Goal: Information Seeking & Learning: Learn about a topic

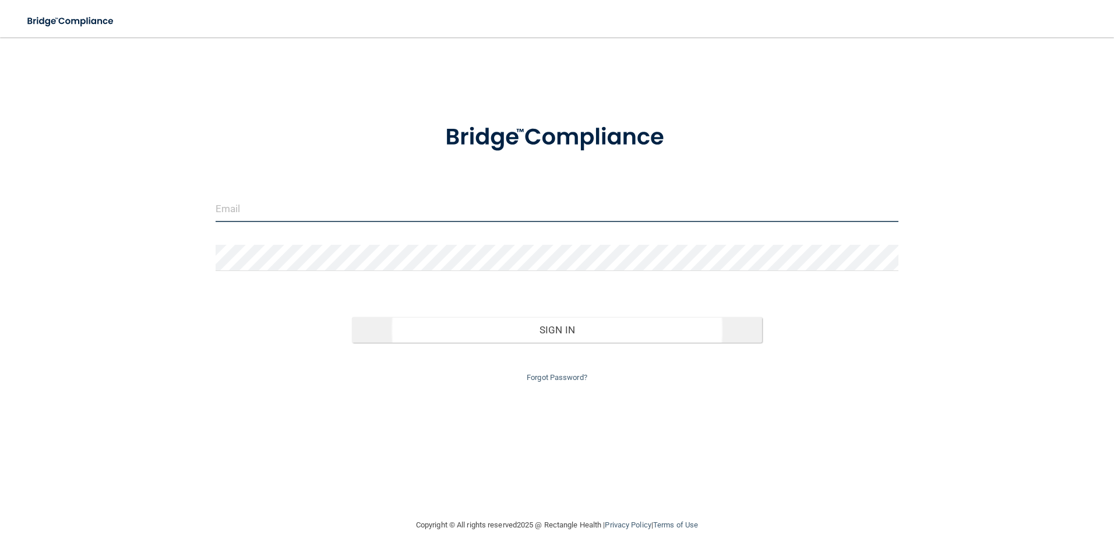
type input "[EMAIL_ADDRESS][DOMAIN_NAME]"
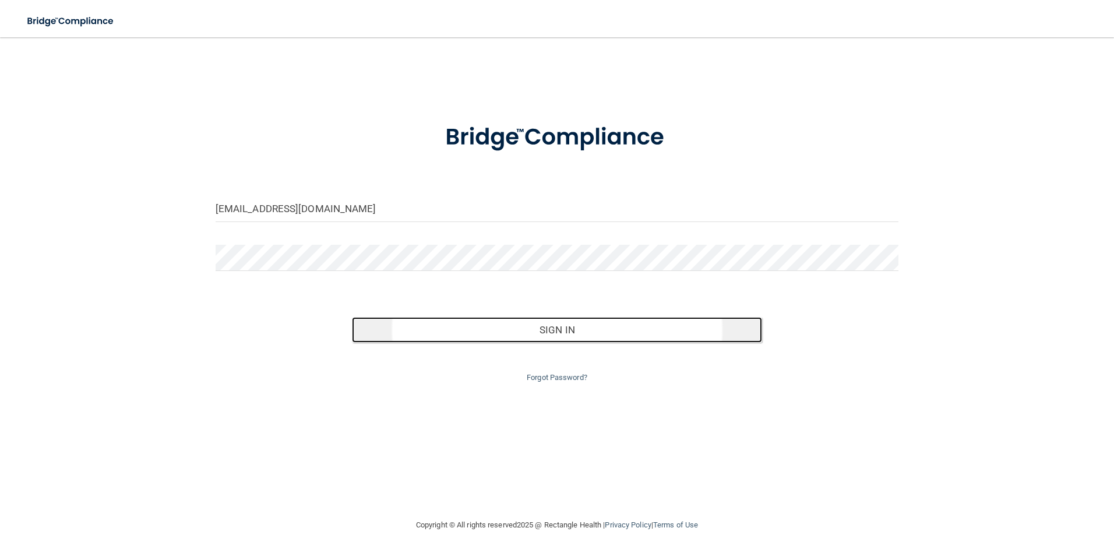
click at [508, 323] on button "Sign In" at bounding box center [557, 330] width 410 height 26
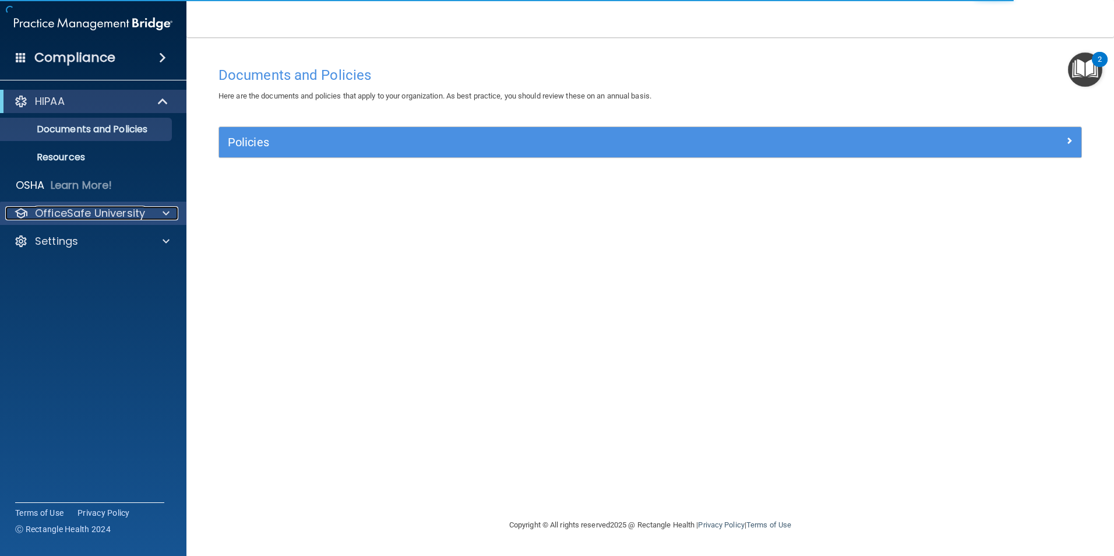
click at [162, 210] on div at bounding box center [164, 213] width 29 height 14
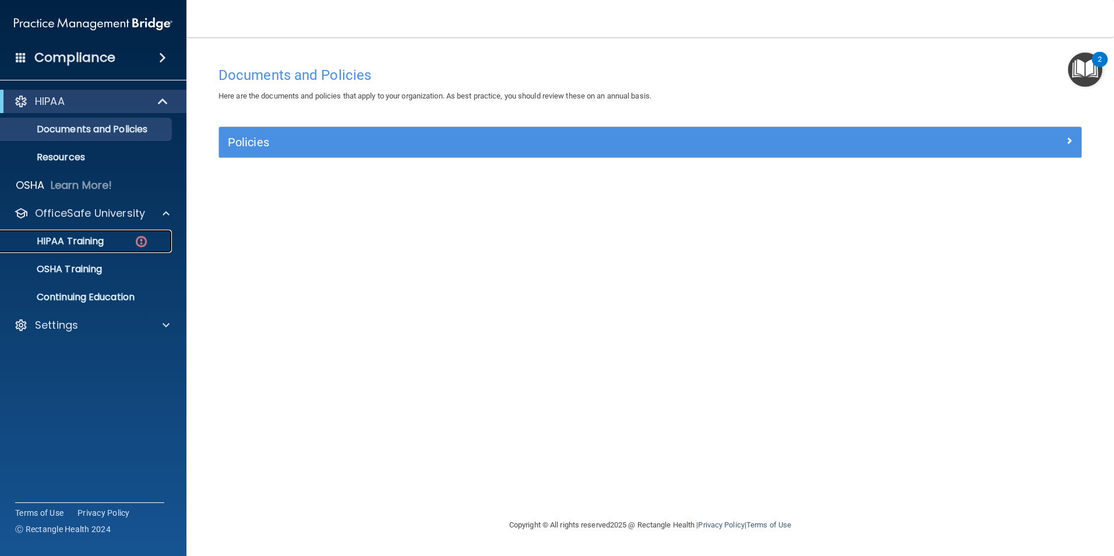
click at [131, 238] on div "HIPAA Training" at bounding box center [87, 241] width 159 height 12
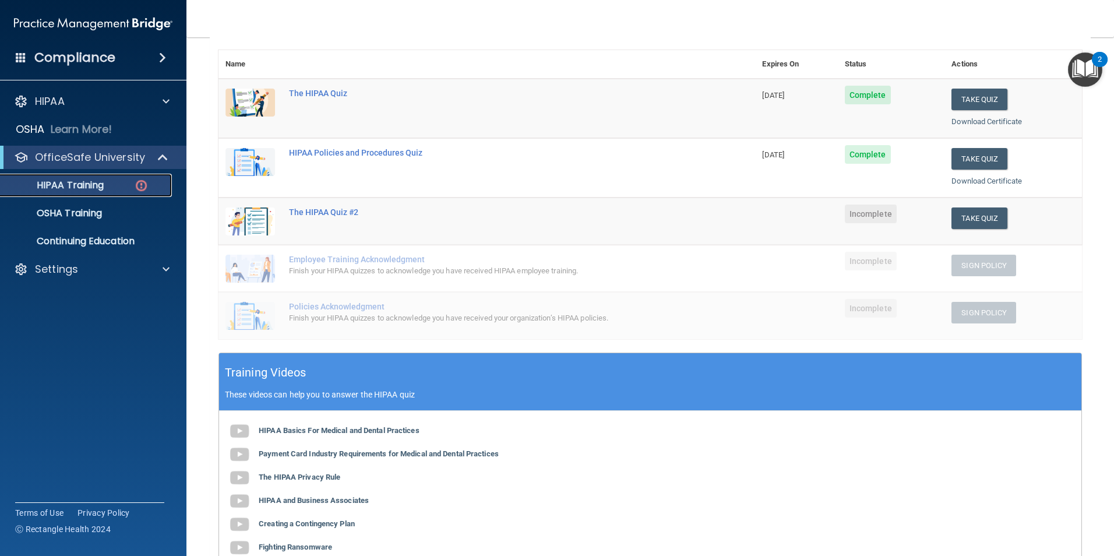
scroll to position [110, 0]
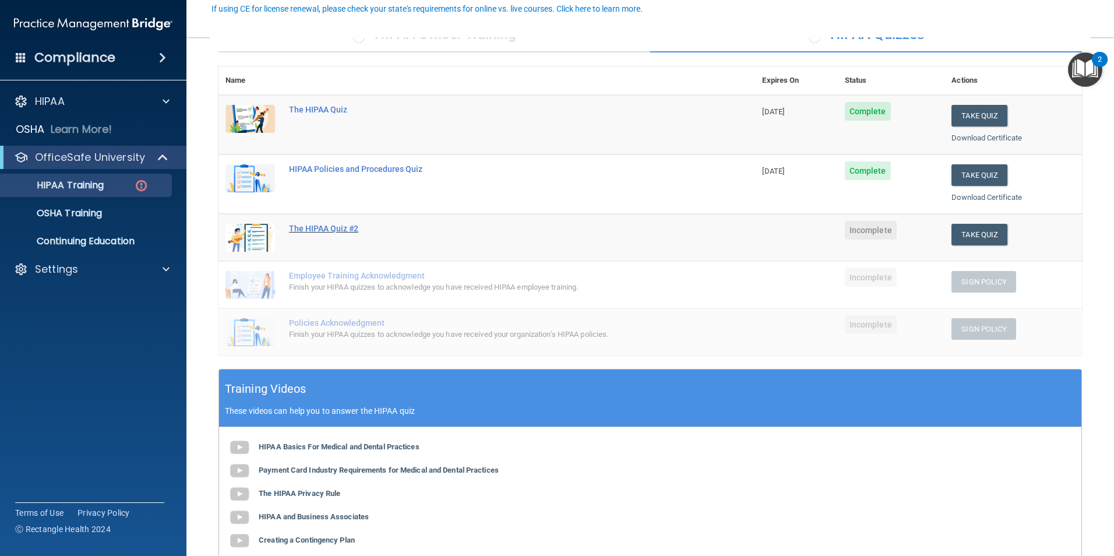
click at [329, 224] on div "The HIPAA Quiz #2" at bounding box center [493, 228] width 408 height 9
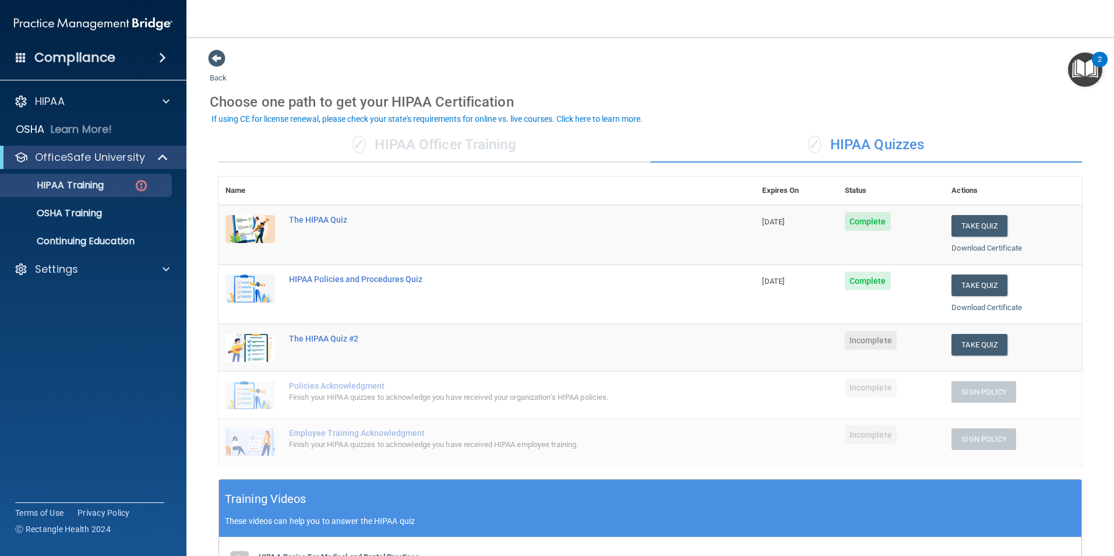
drag, startPoint x: 312, startPoint y: 339, endPoint x: 392, endPoint y: 378, distance: 88.9
click at [392, 378] on td "Policies Acknowledgment Finish your HIPAA quizzes to acknowledge you have recei…" at bounding box center [518, 394] width 473 height 47
click at [547, 46] on main "Back Choose one path to get your HIPAA Certification ✓ HIPAA Officer Training ✓…" at bounding box center [650, 296] width 928 height 519
